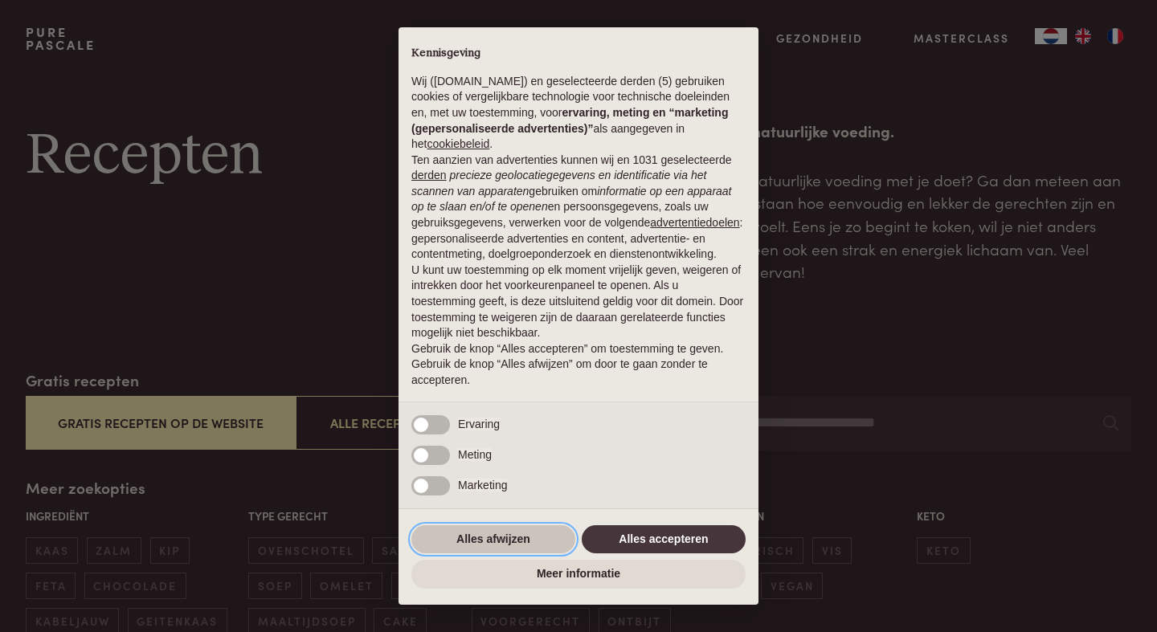
click at [484, 548] on button "Alles afwijzen" at bounding box center [493, 540] width 164 height 29
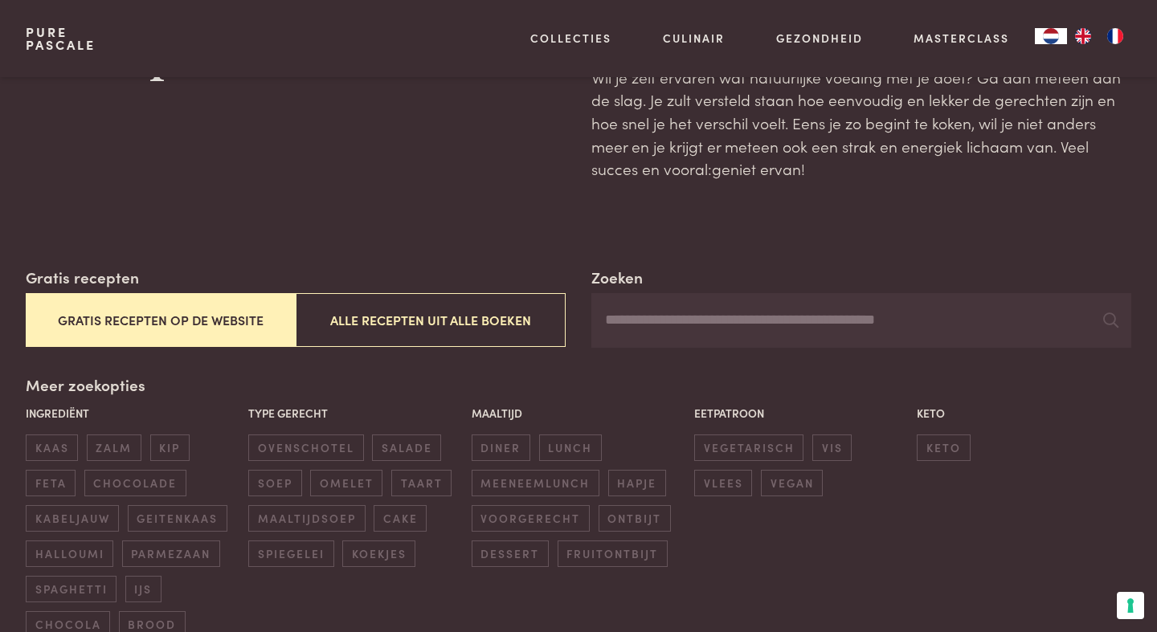
scroll to position [145, 0]
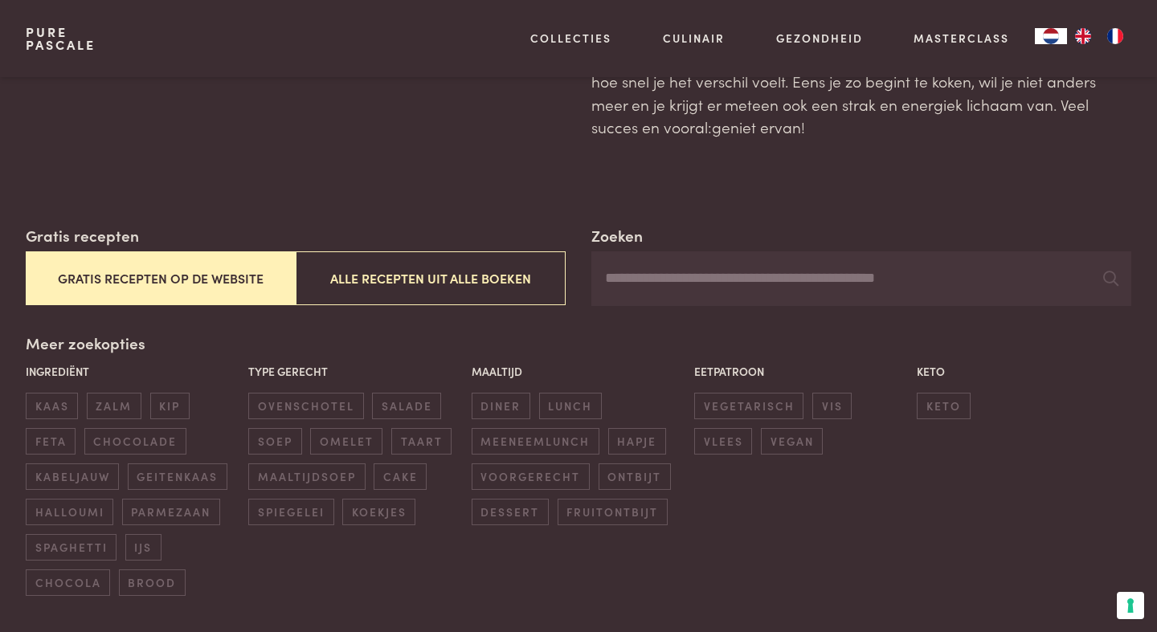
click at [179, 285] on button "Gratis recepten op de website" at bounding box center [161, 279] width 270 height 54
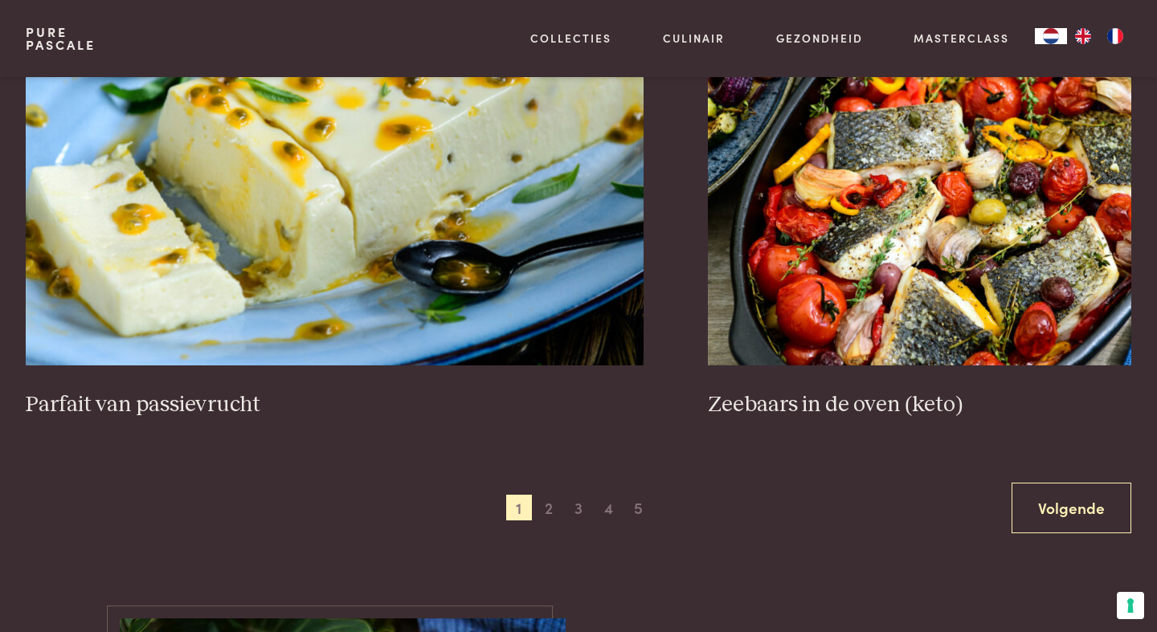
scroll to position [2962, 0]
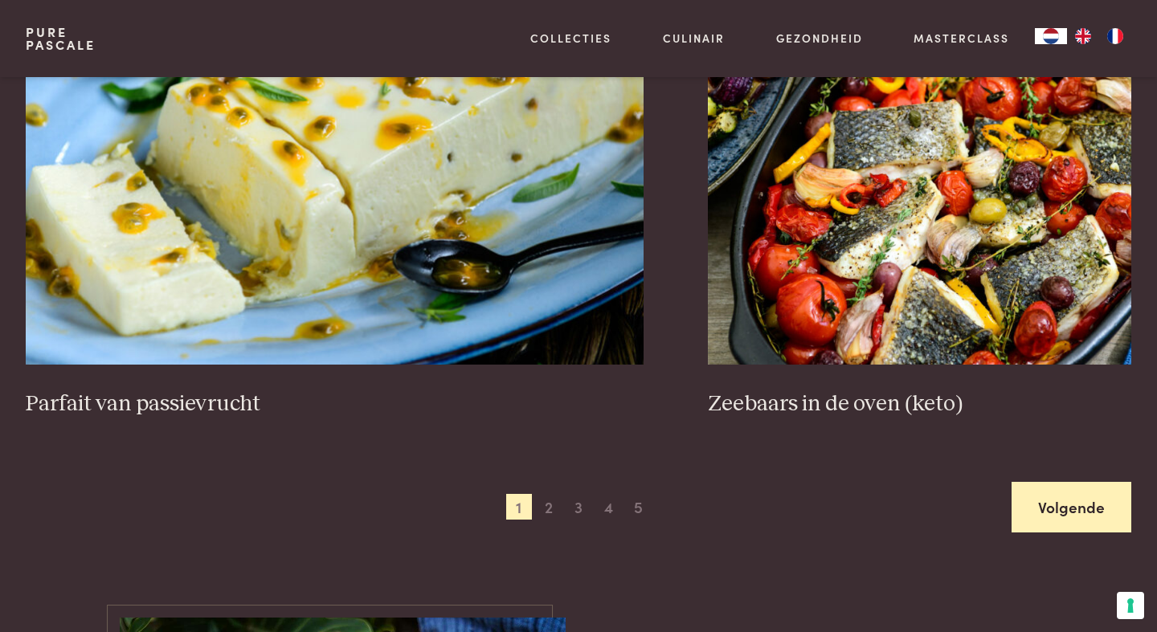
click at [1063, 507] on link "Volgende" at bounding box center [1072, 507] width 120 height 51
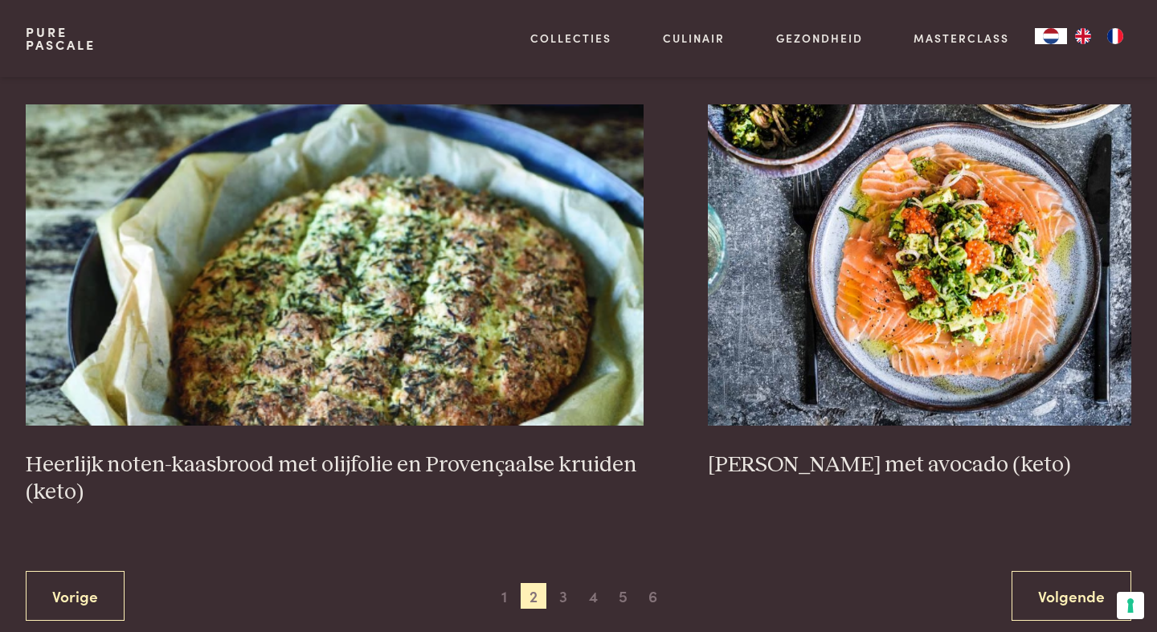
scroll to position [2978, 0]
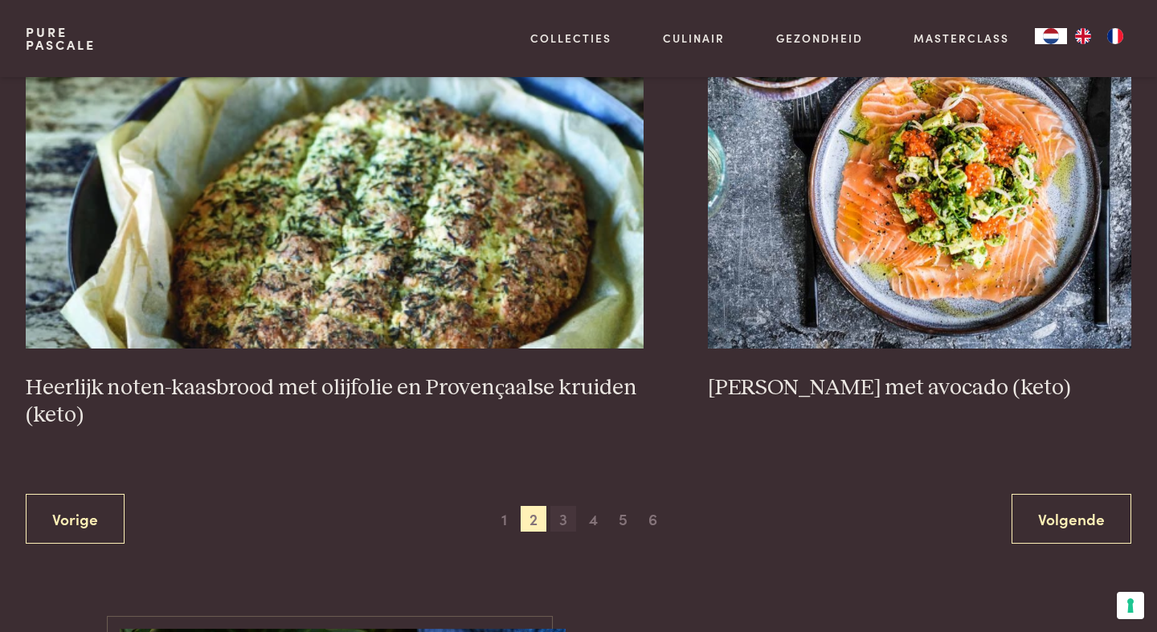
click at [564, 526] on span "3" at bounding box center [563, 519] width 26 height 26
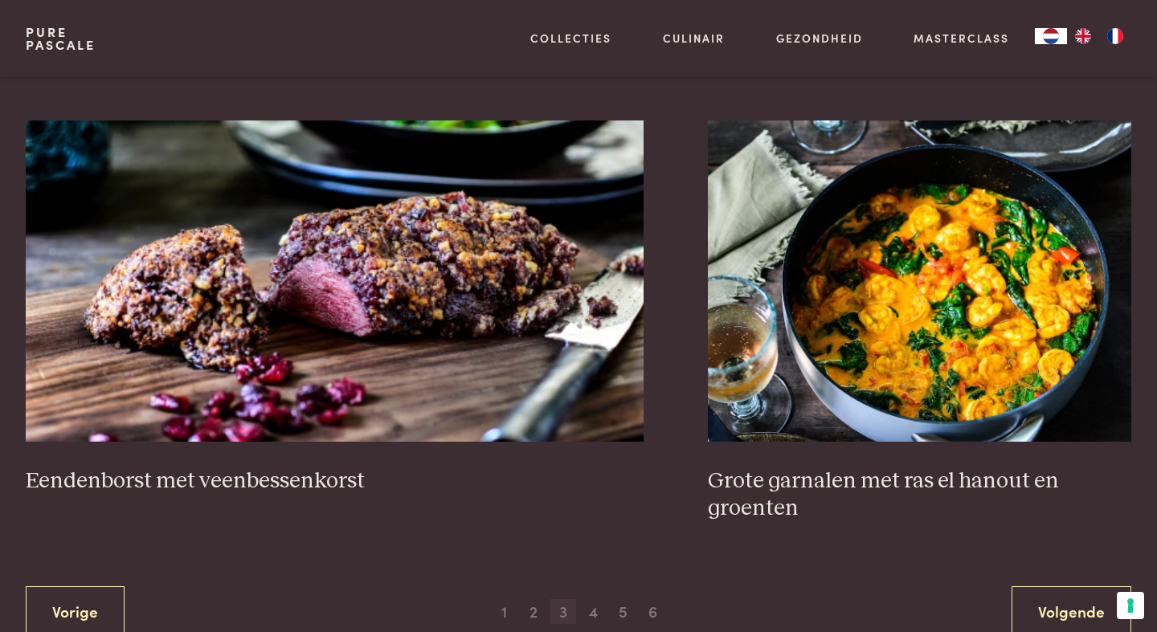
scroll to position [2969, 0]
click at [595, 612] on span "4" at bounding box center [594, 612] width 26 height 26
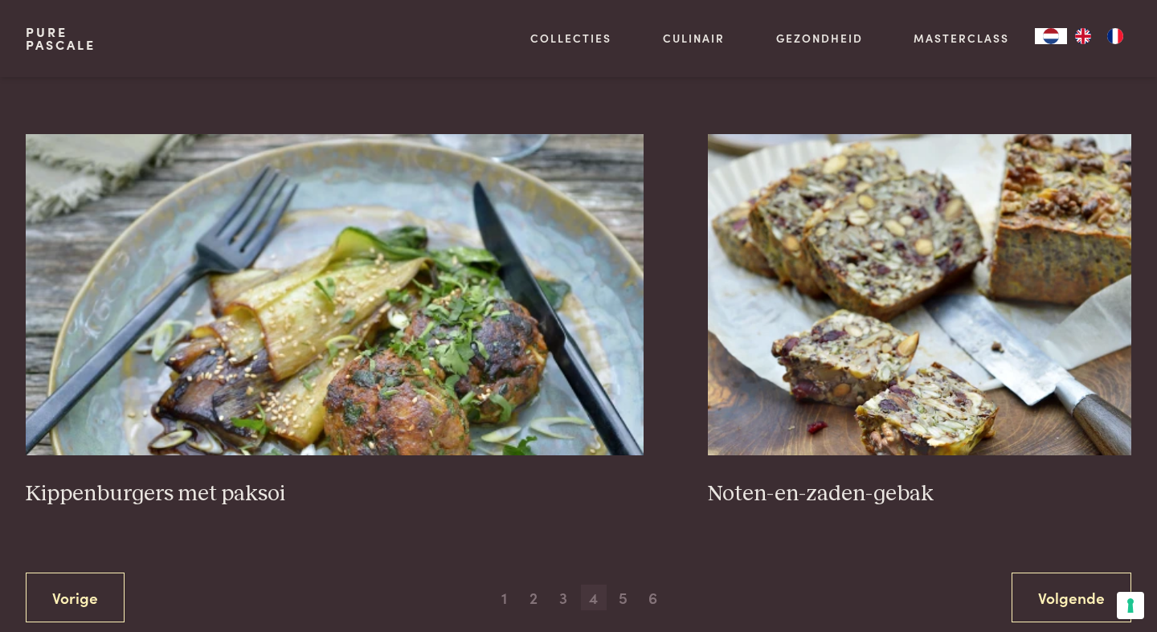
scroll to position [2906, 0]
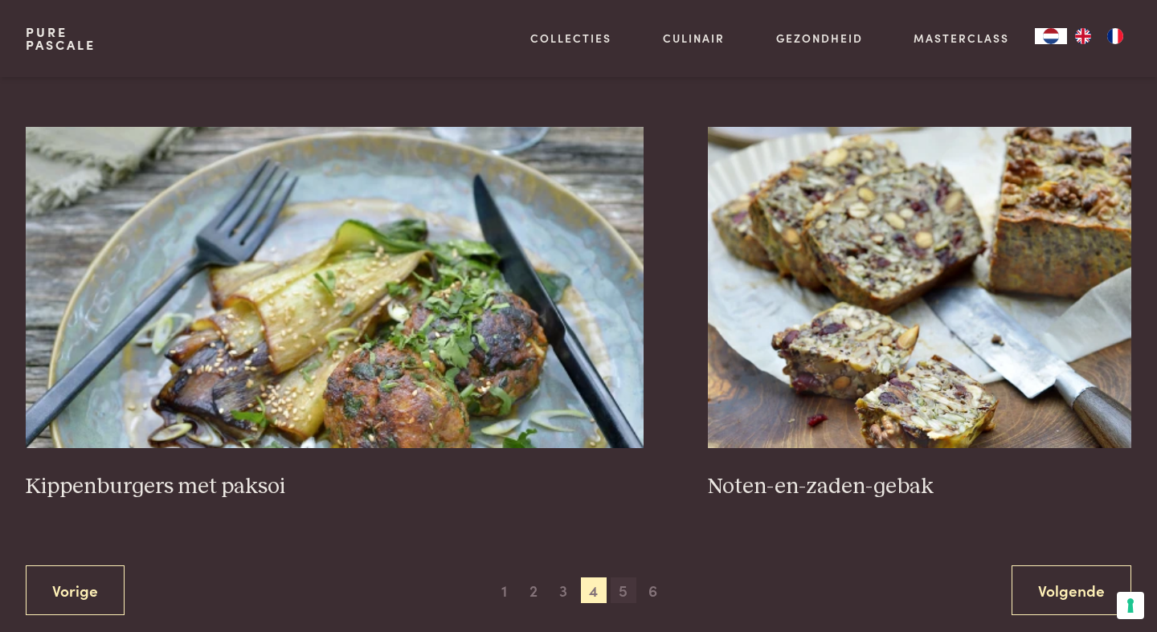
click at [623, 594] on span "5" at bounding box center [624, 591] width 26 height 26
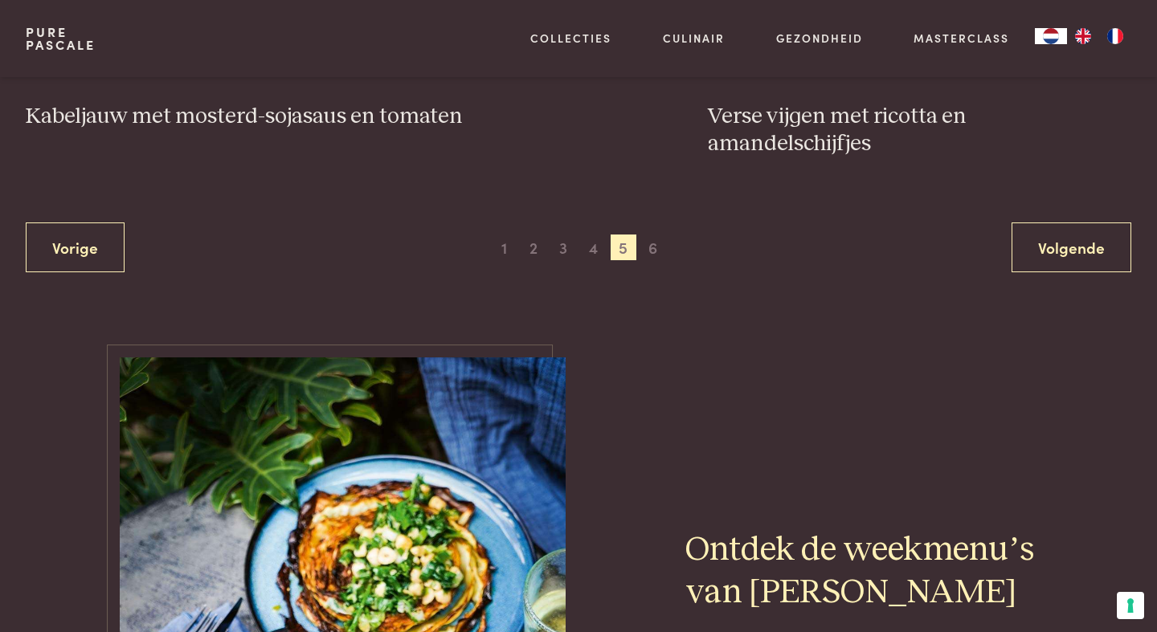
scroll to position [3246, 0]
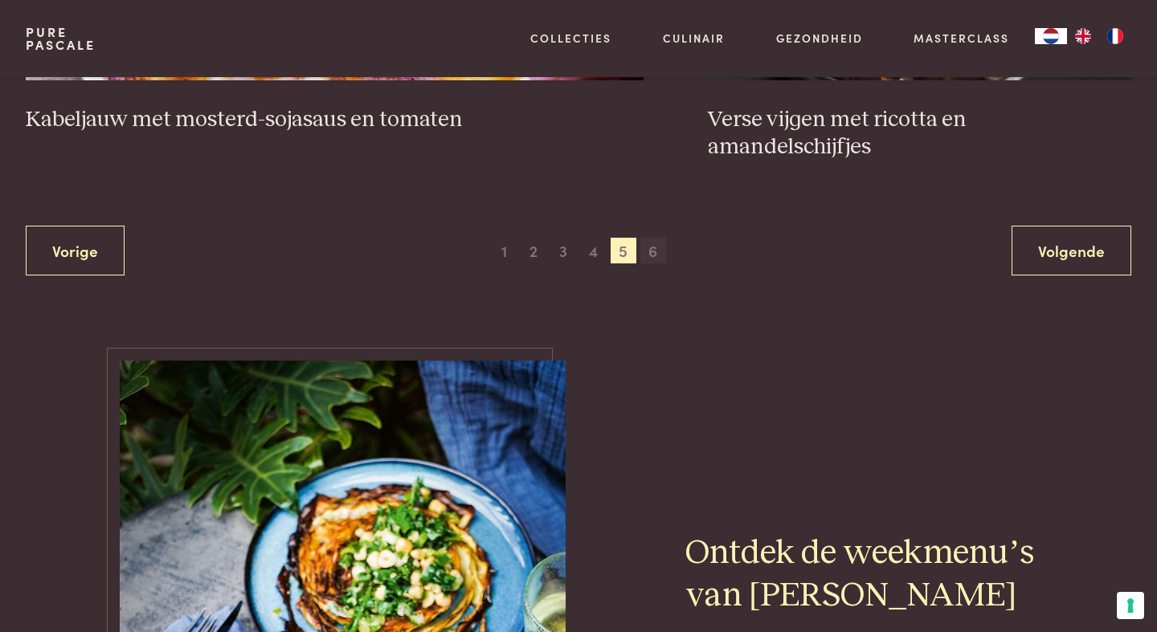
click at [655, 238] on span "6" at bounding box center [653, 251] width 26 height 26
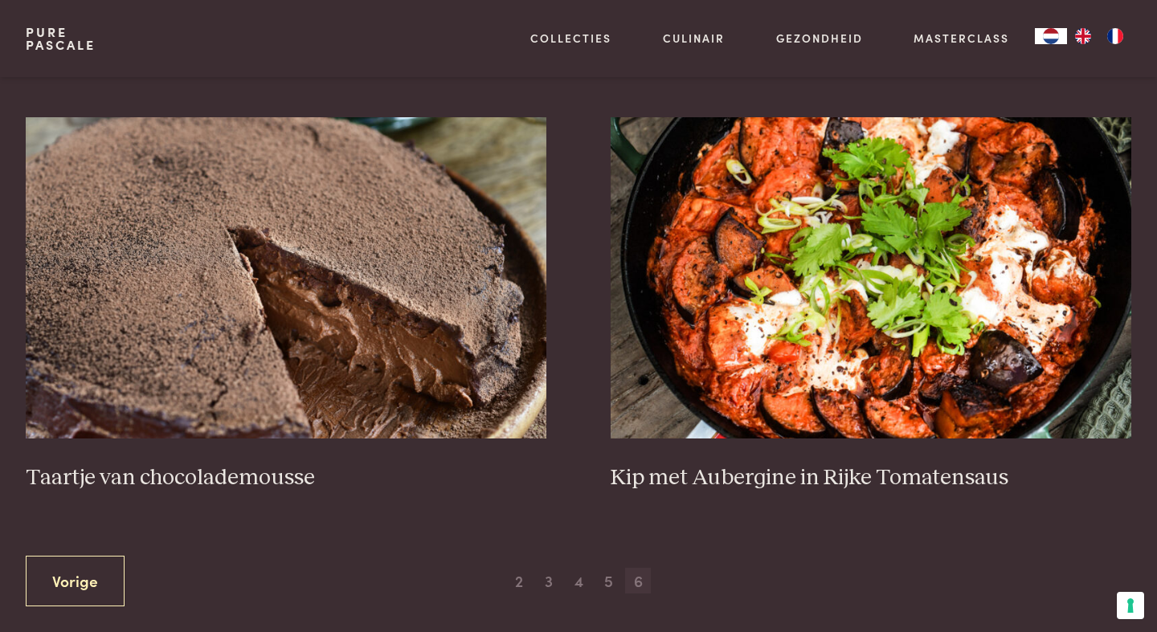
scroll to position [669, 0]
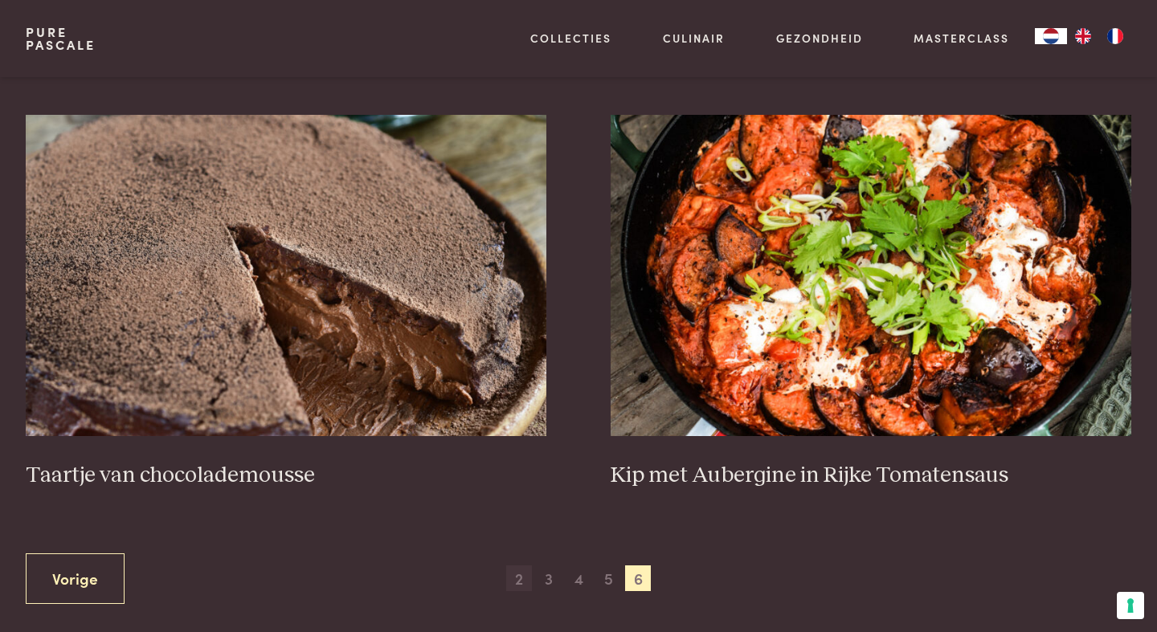
click at [520, 583] on span "2" at bounding box center [519, 579] width 26 height 26
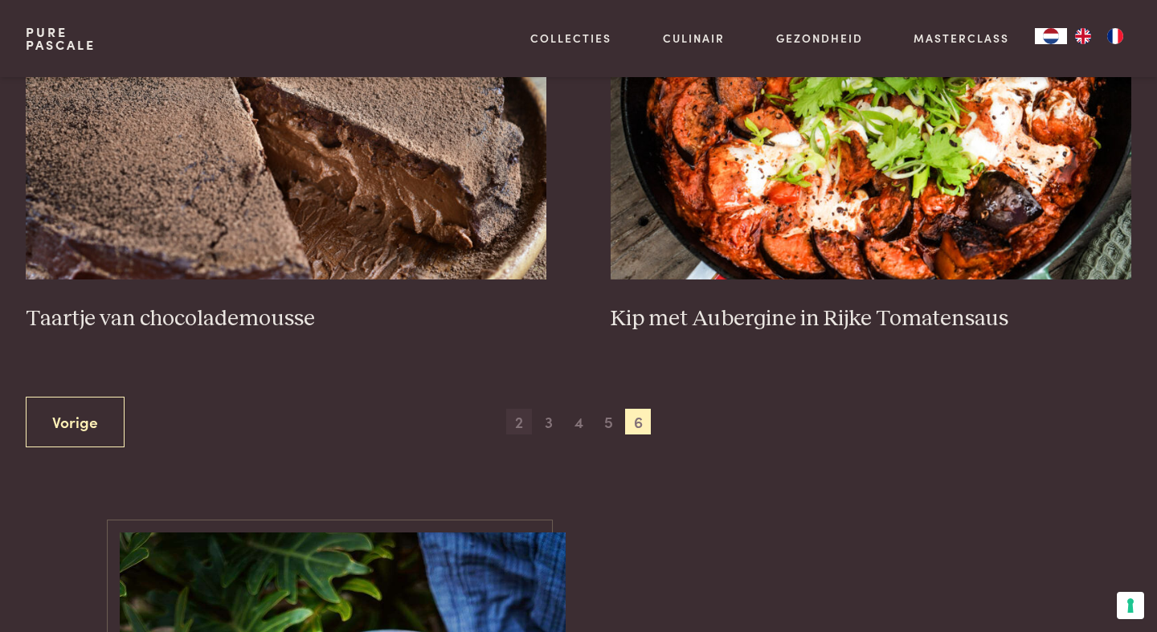
scroll to position [829, 0]
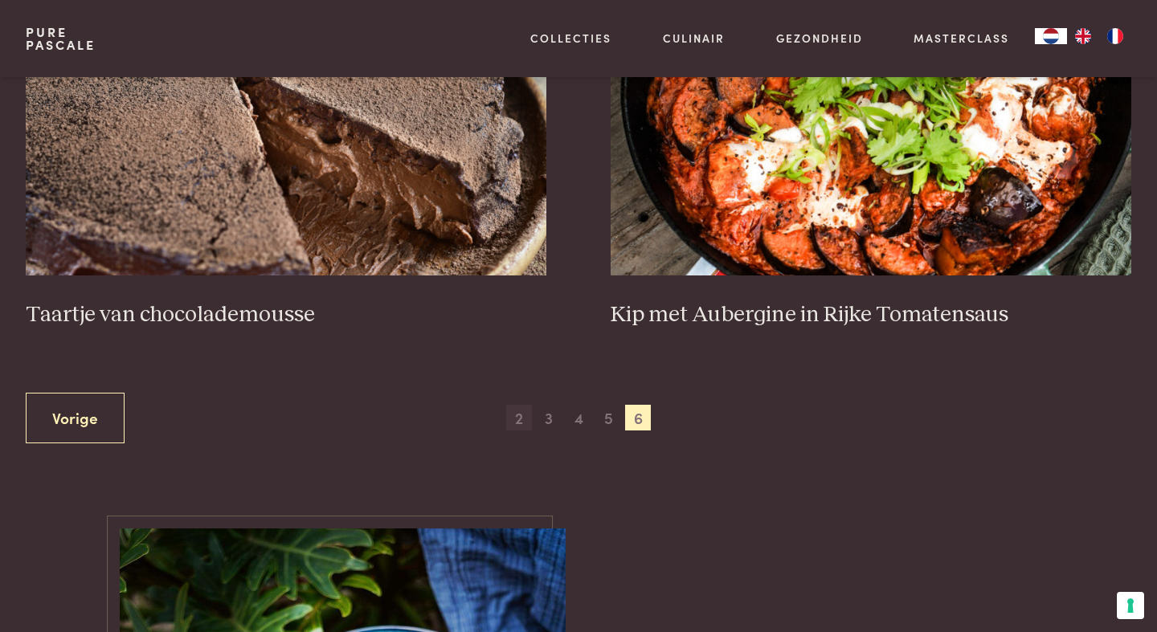
click at [519, 422] on span "2" at bounding box center [519, 418] width 26 height 26
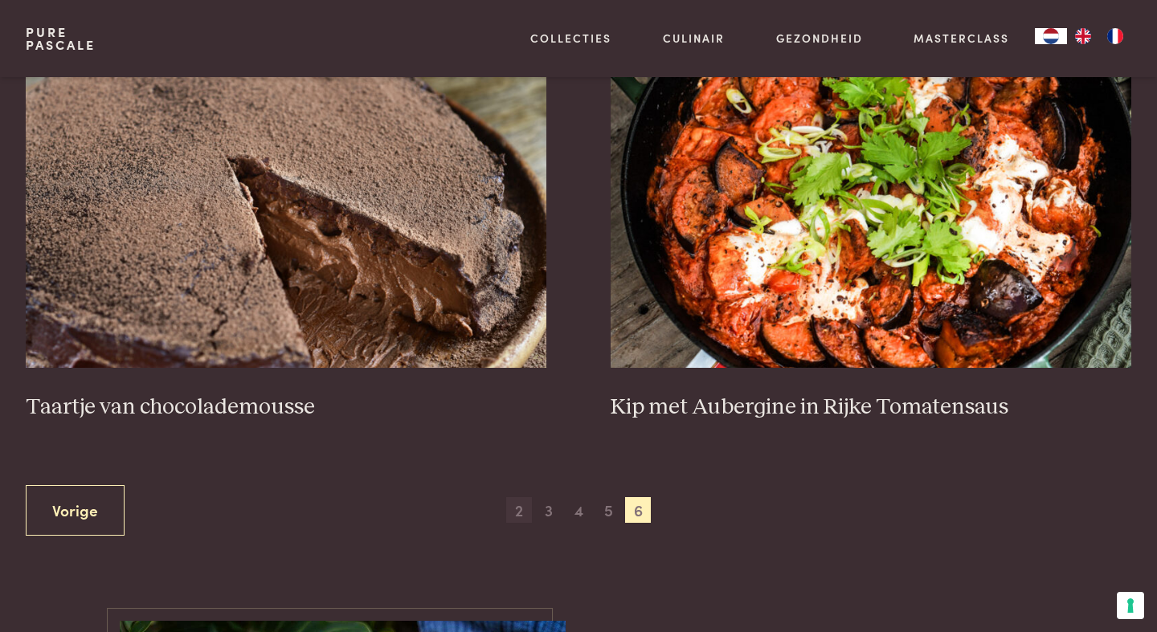
scroll to position [787, 0]
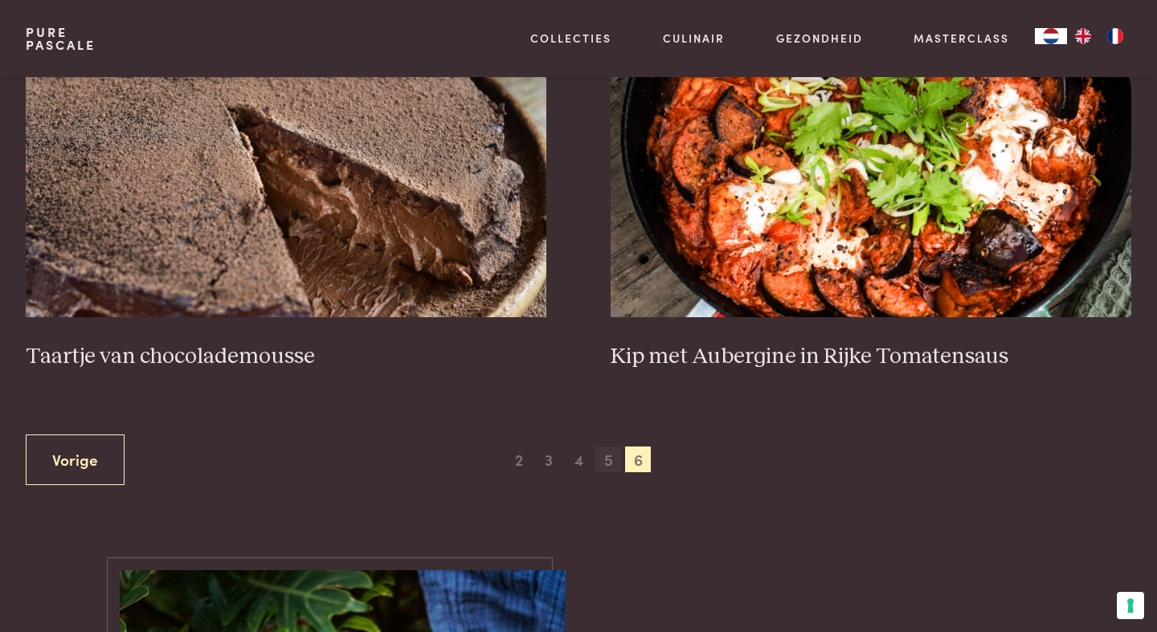
click at [606, 464] on span "5" at bounding box center [608, 460] width 26 height 26
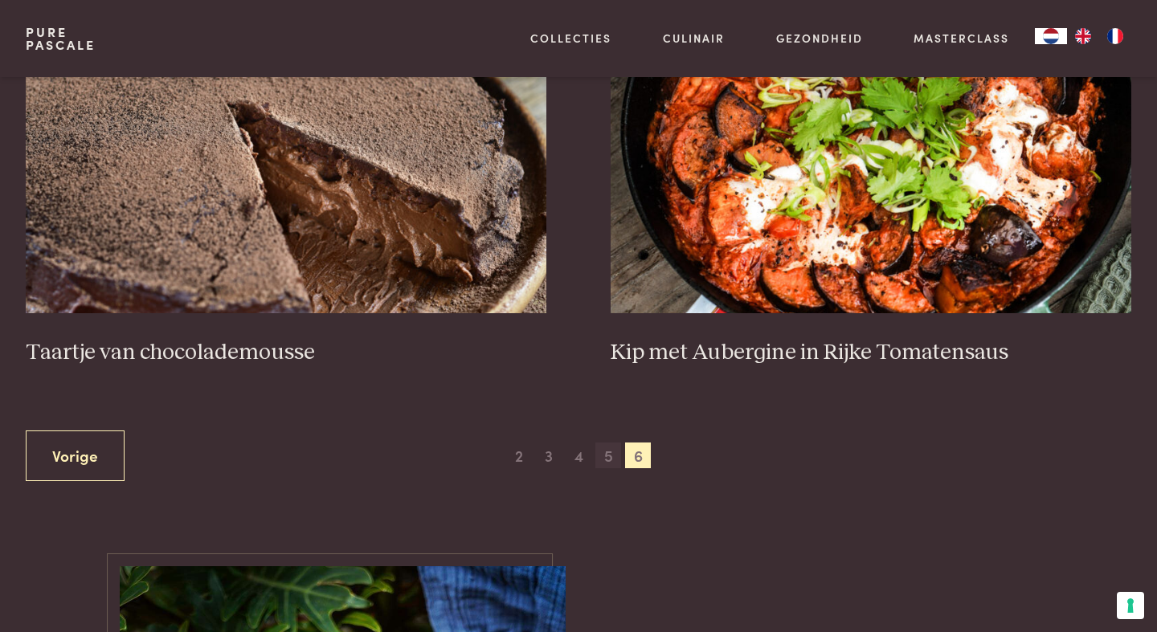
scroll to position [789, 0]
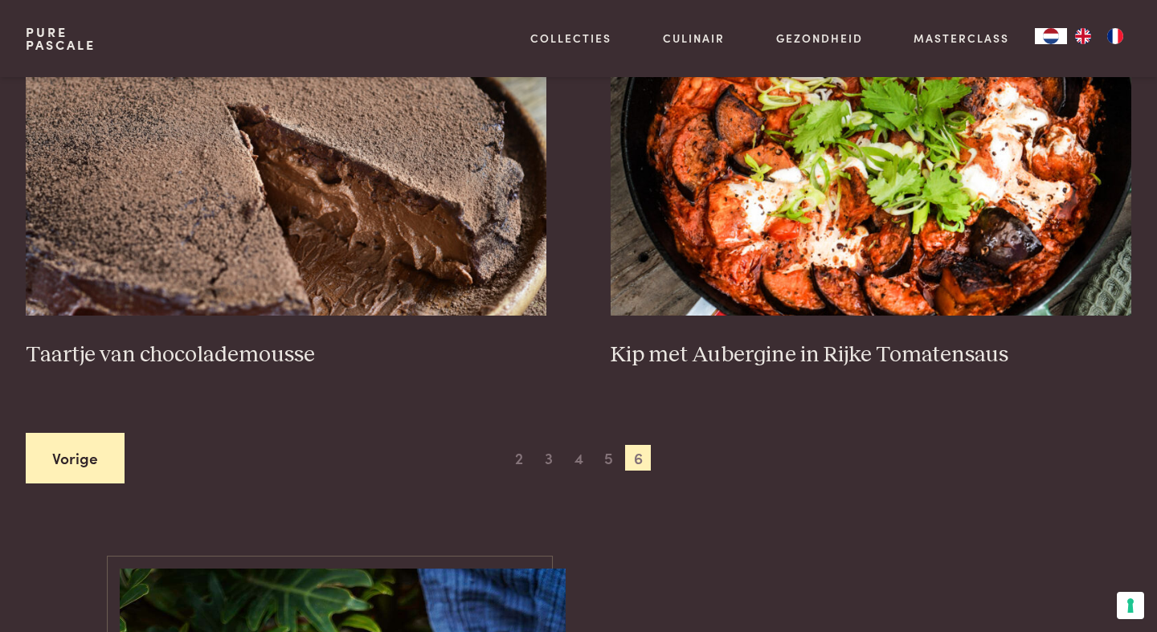
click at [48, 459] on link "Vorige" at bounding box center [75, 458] width 99 height 51
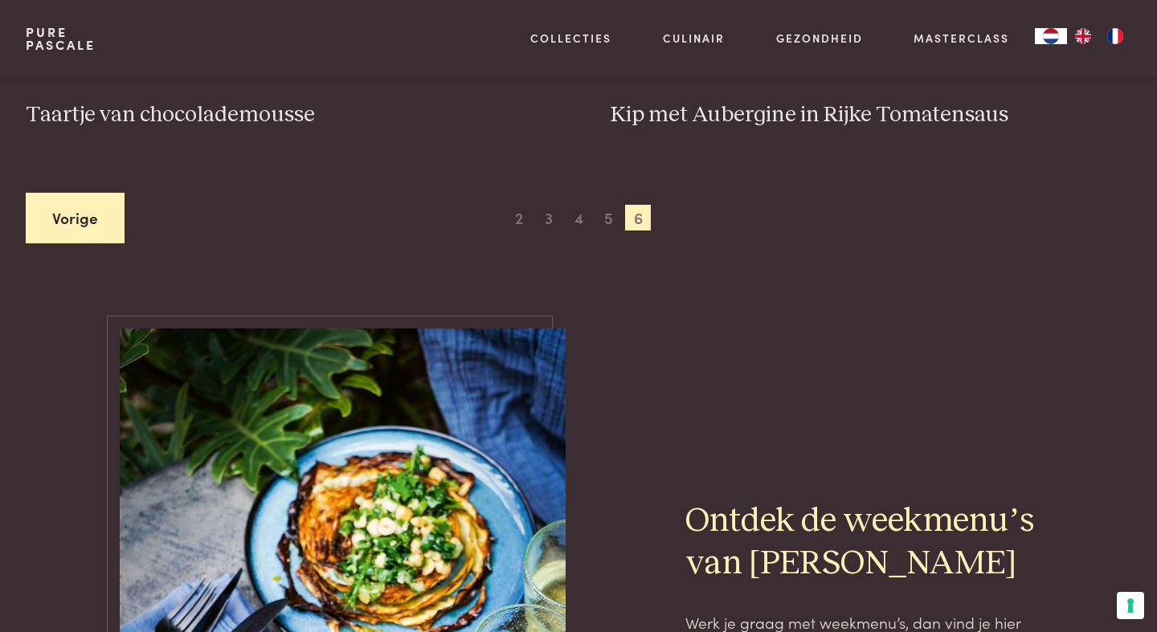
click at [69, 223] on link "Vorige" at bounding box center [75, 218] width 99 height 51
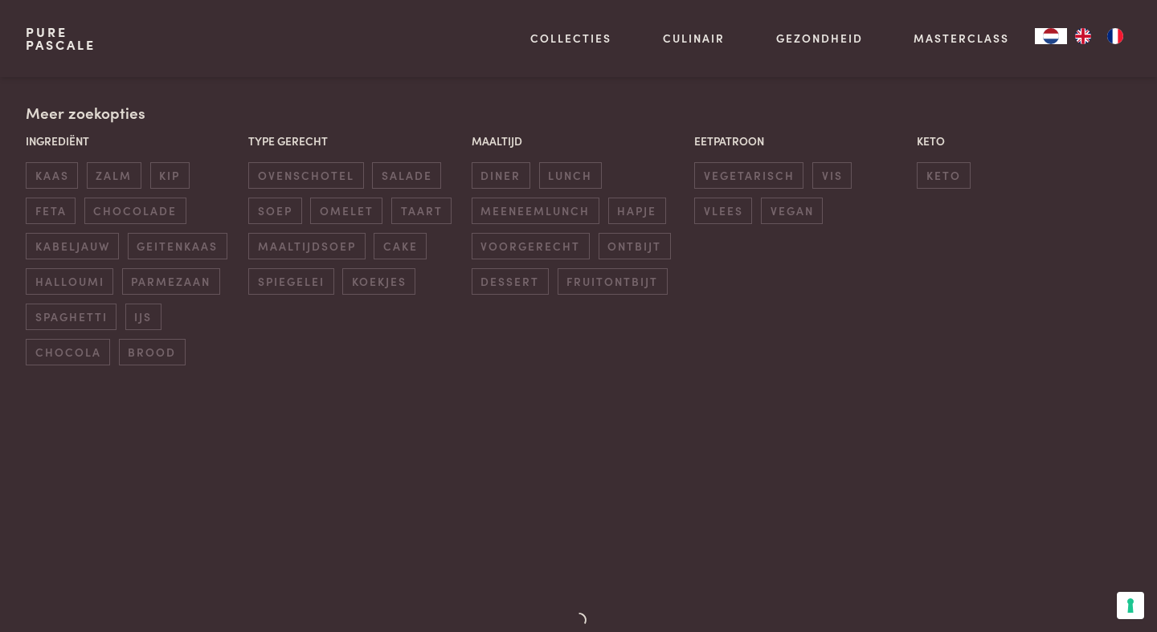
scroll to position [369, 0]
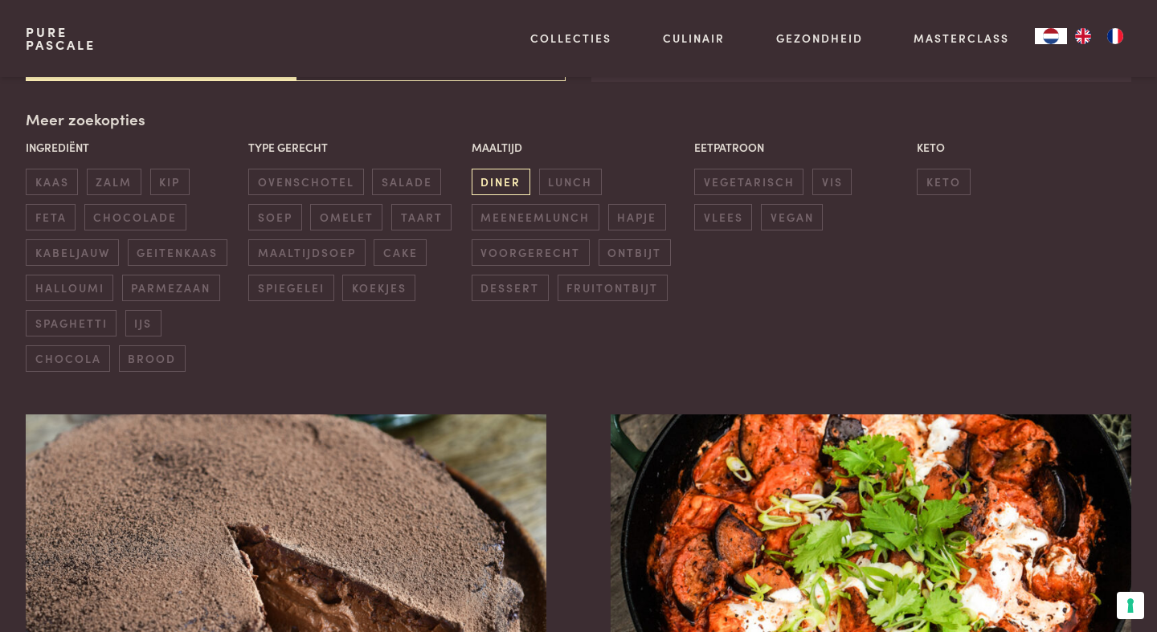
click at [499, 184] on span "diner" at bounding box center [501, 182] width 59 height 27
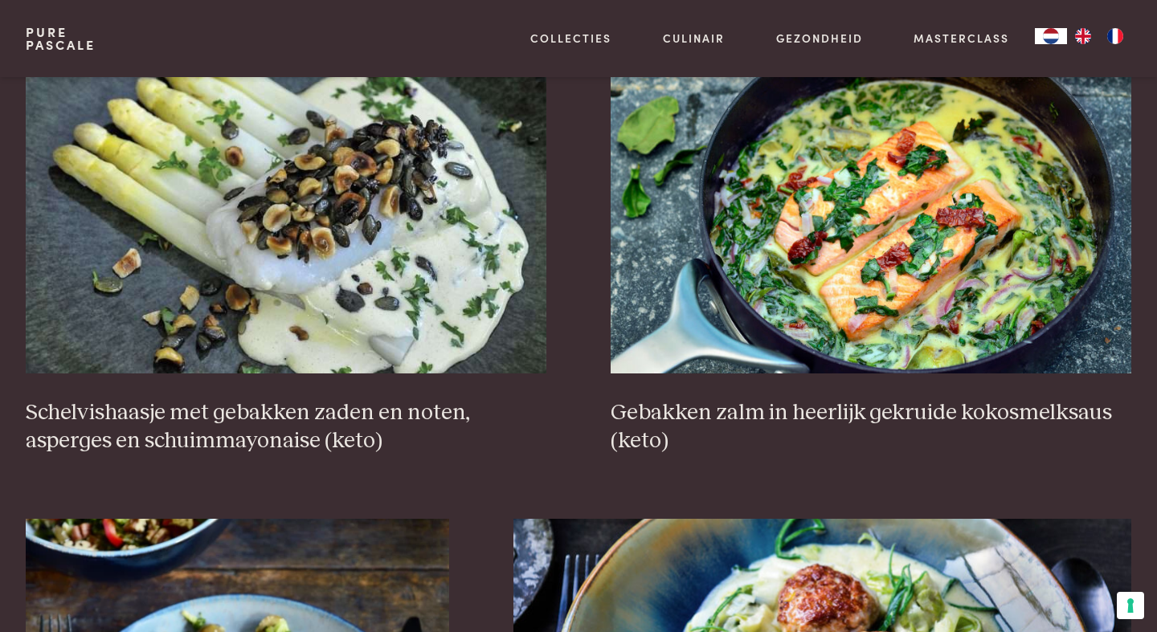
scroll to position [2091, 0]
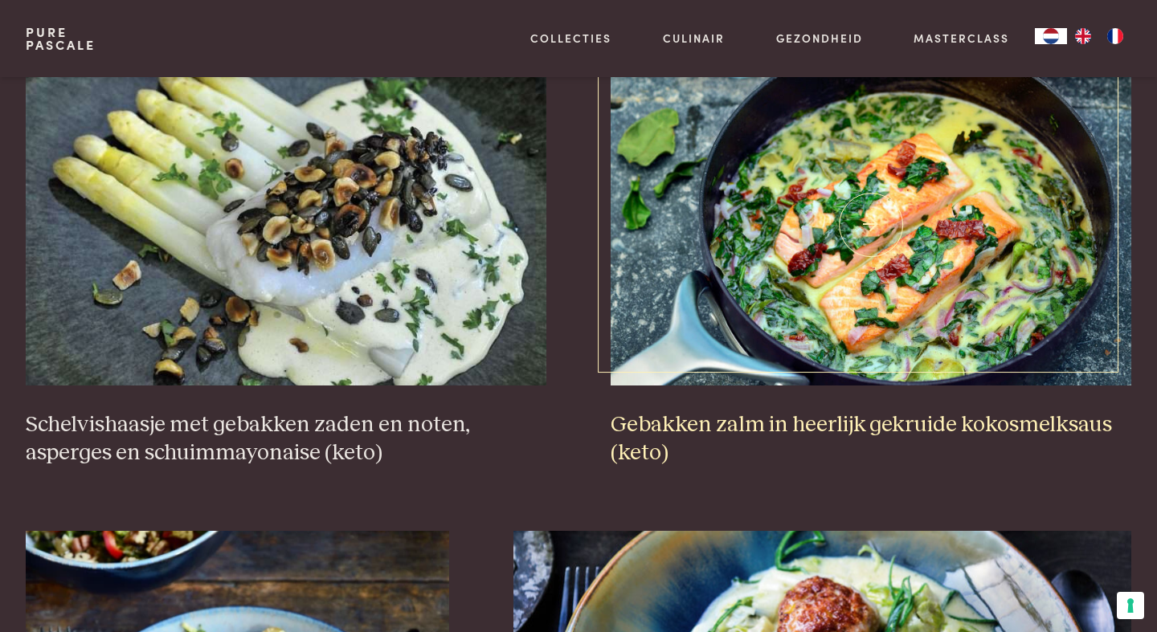
click at [833, 336] on img at bounding box center [871, 224] width 521 height 321
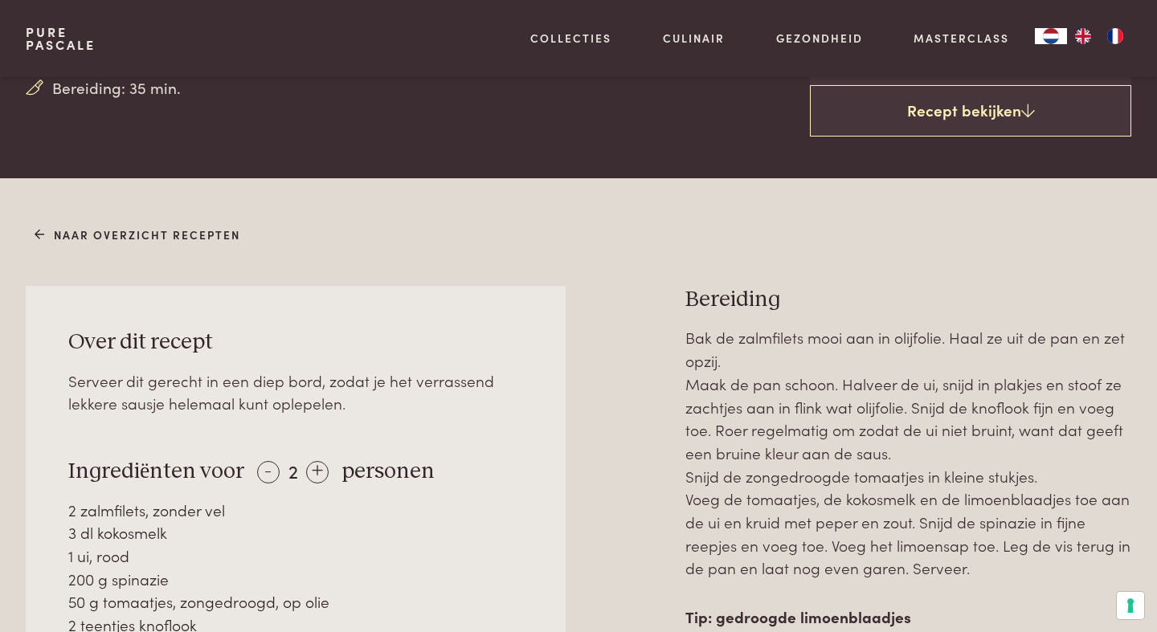
scroll to position [660, 0]
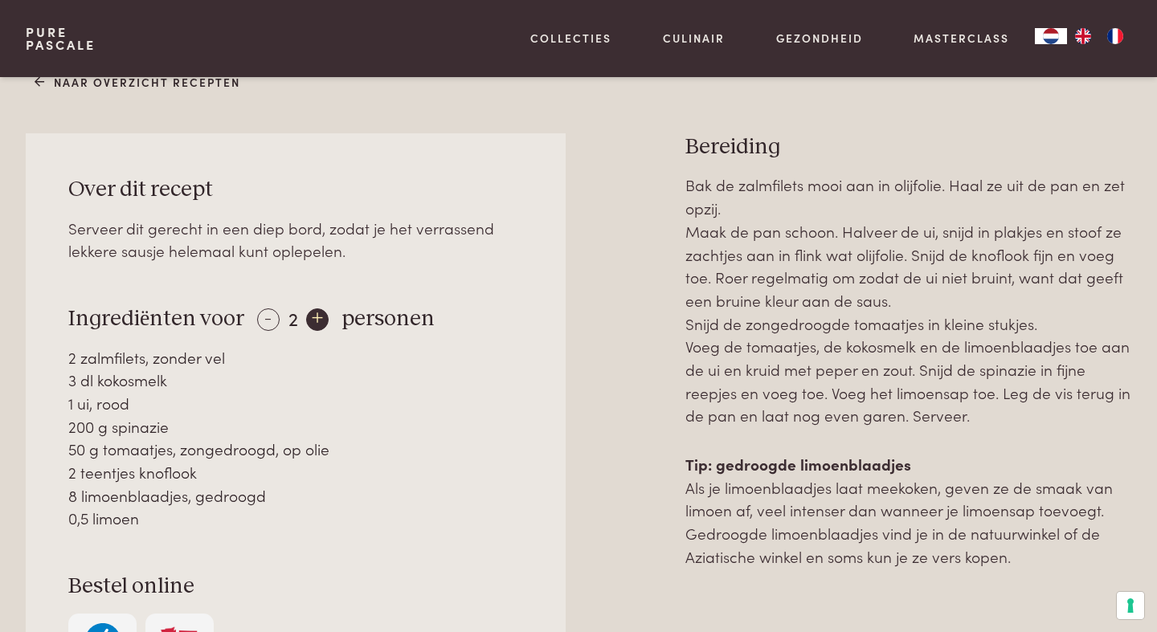
click at [306, 314] on div "+" at bounding box center [317, 320] width 22 height 22
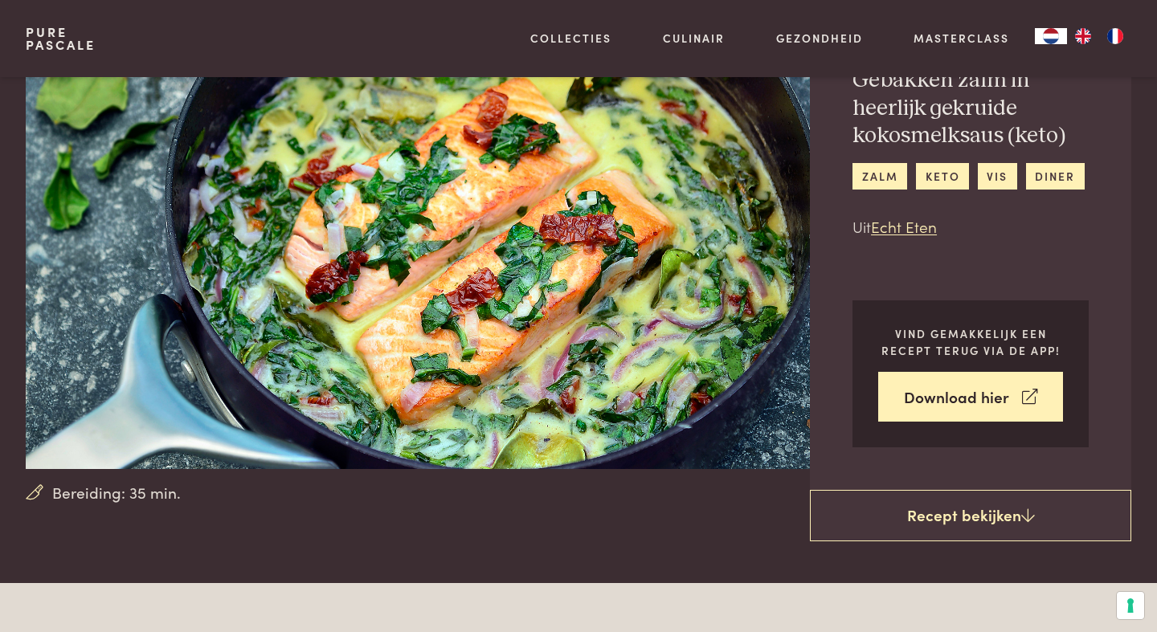
scroll to position [99, 0]
